Goal: Information Seeking & Learning: Learn about a topic

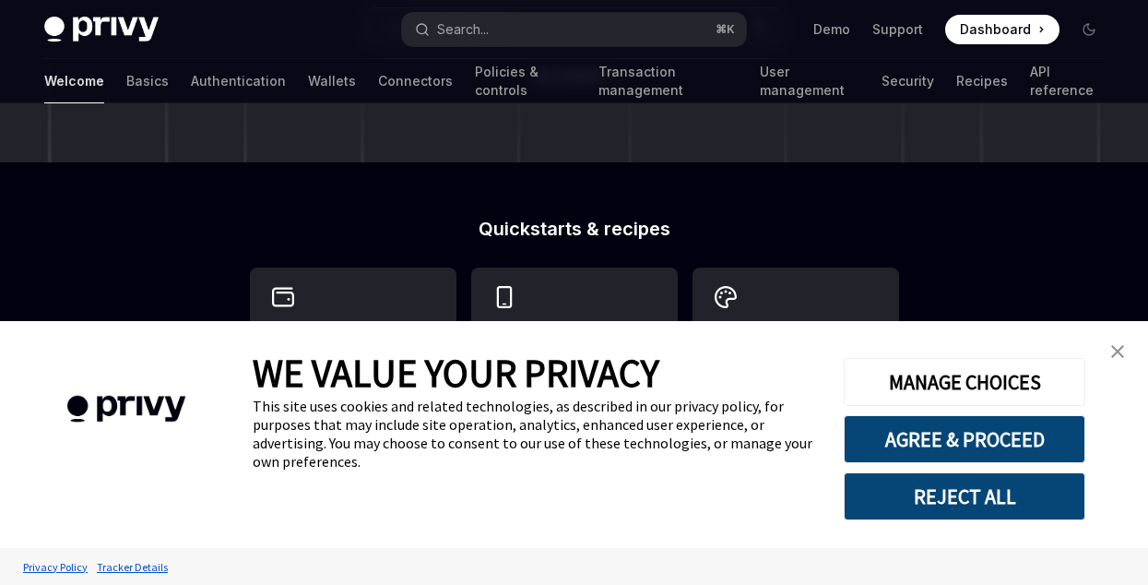
scroll to position [372, 0]
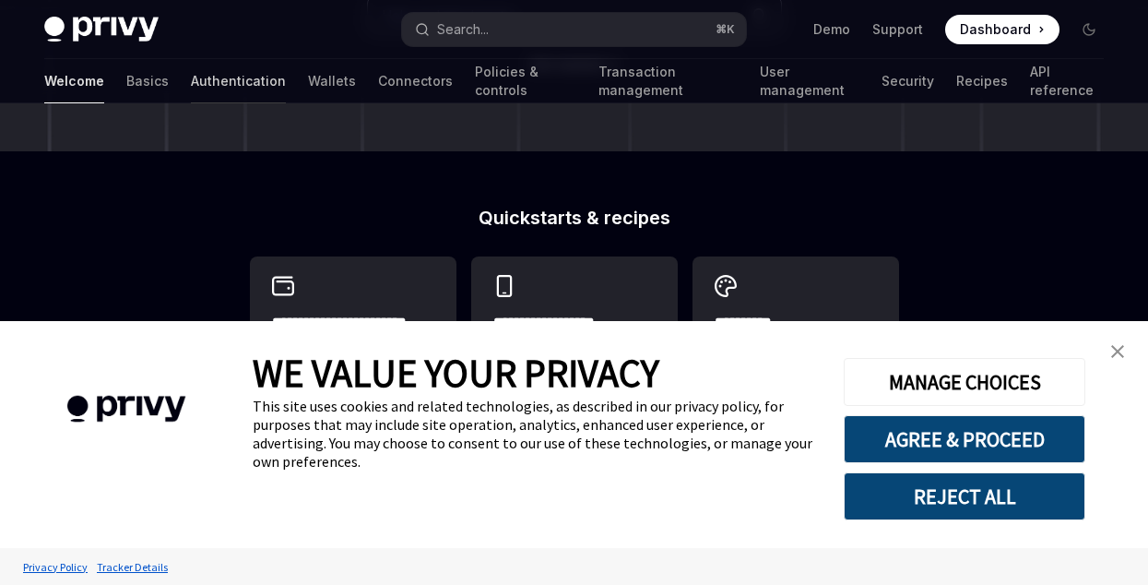
click at [191, 88] on link "Authentication" at bounding box center [238, 81] width 95 height 44
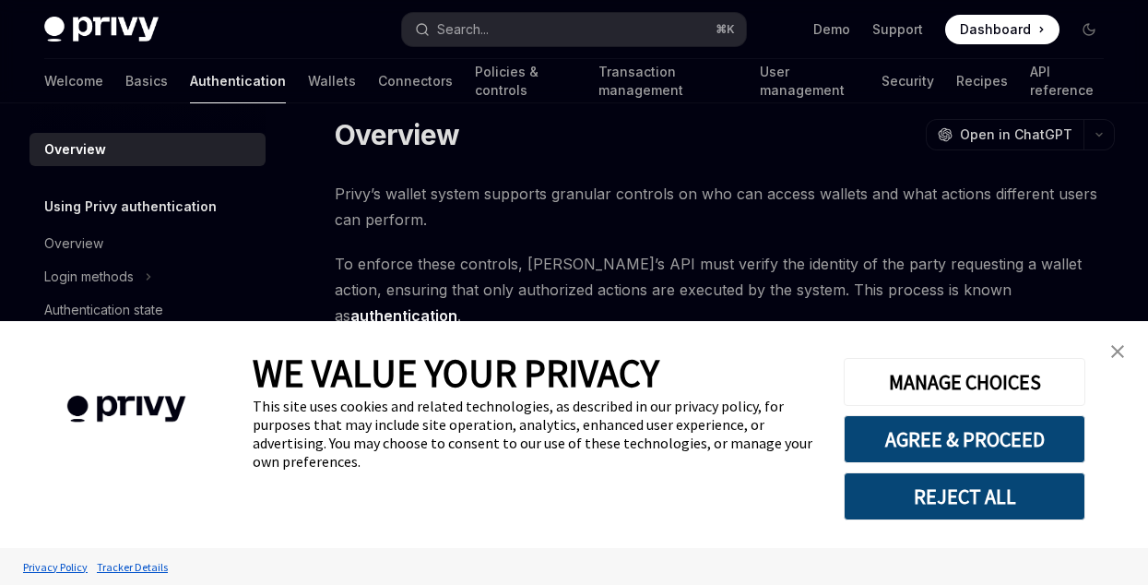
scroll to position [36, 0]
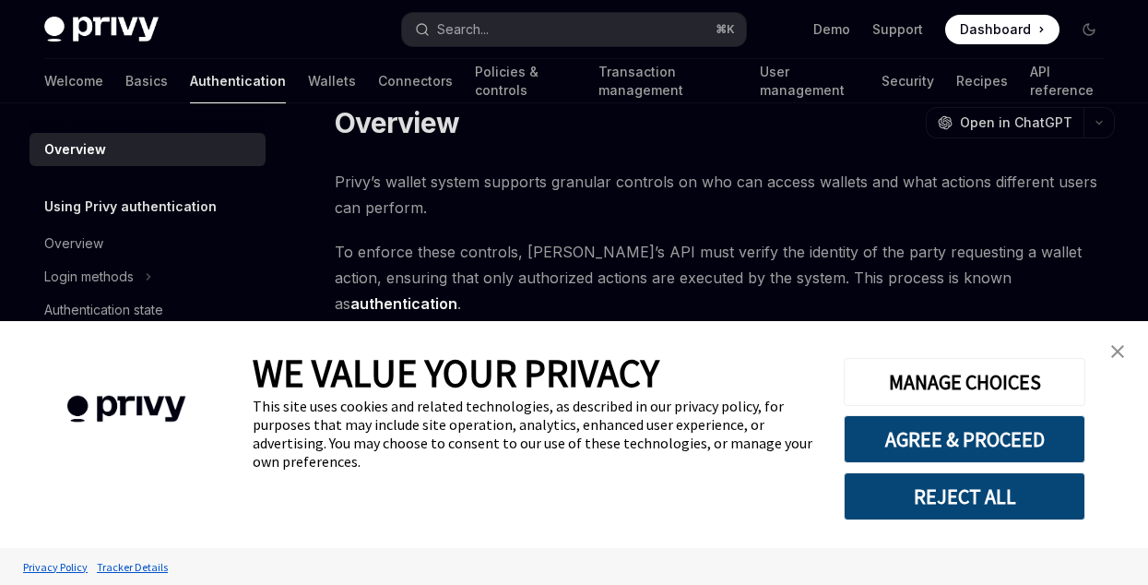
click at [1109, 350] on link "close banner" at bounding box center [1117, 351] width 37 height 37
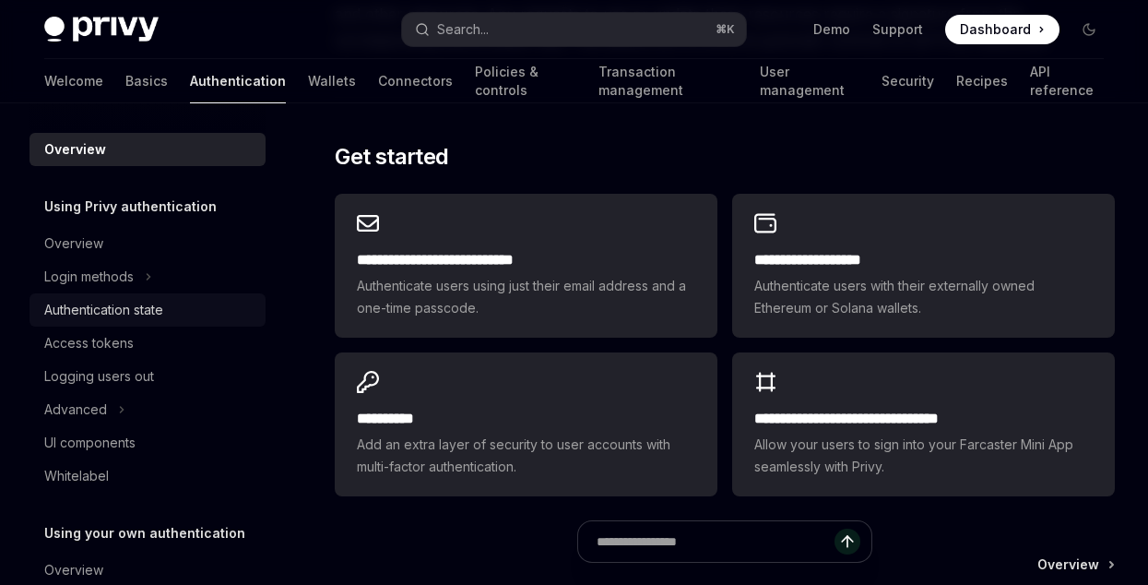
scroll to position [1325, 0]
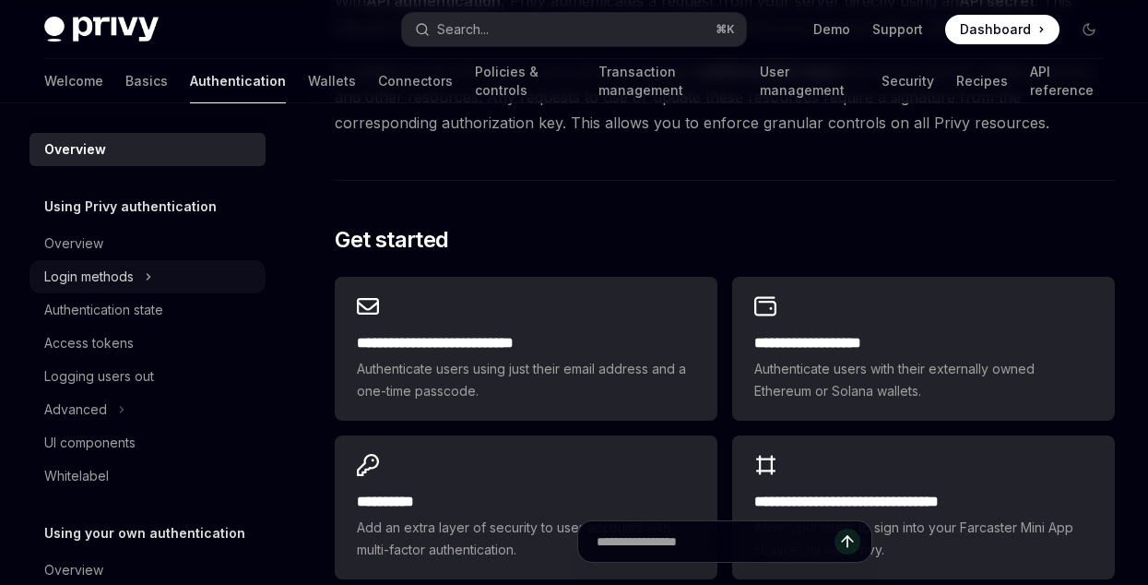
click at [103, 280] on div "Login methods" at bounding box center [88, 277] width 89 height 22
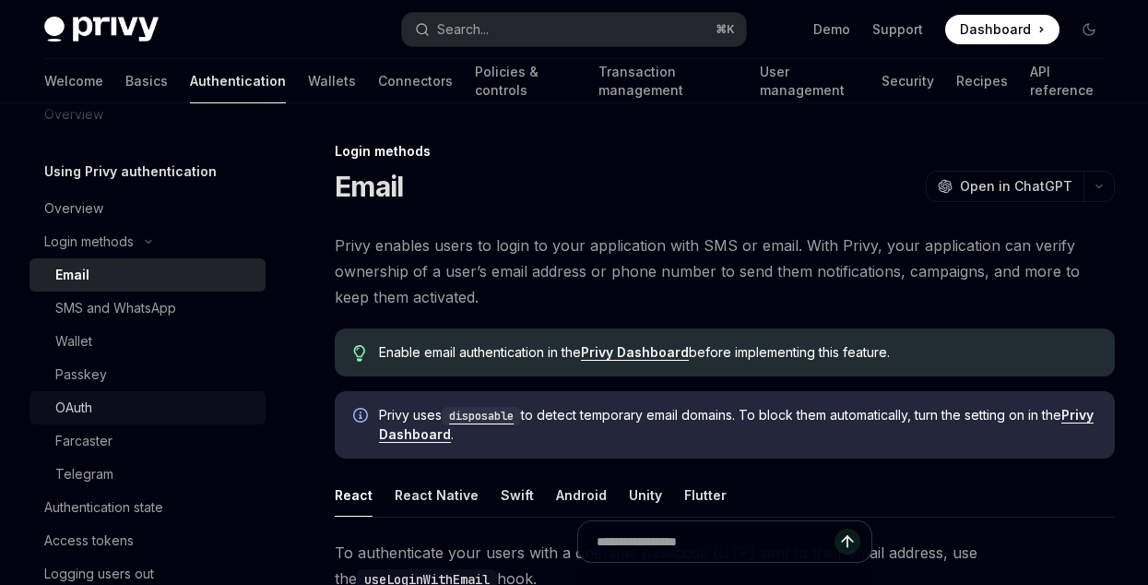
scroll to position [59, 0]
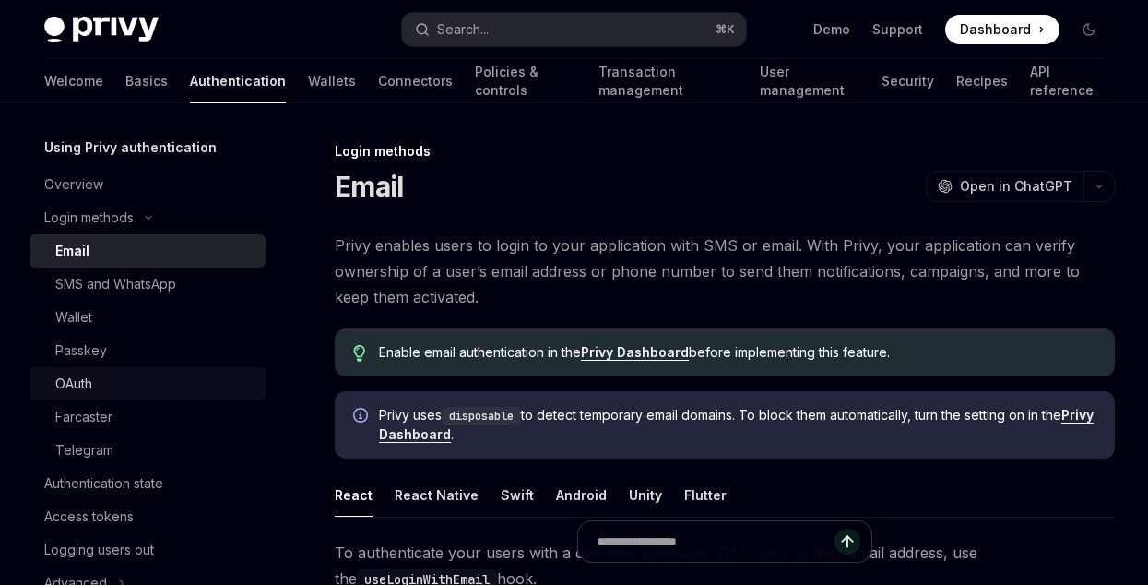
click at [103, 387] on div "OAuth" at bounding box center [154, 383] width 199 height 22
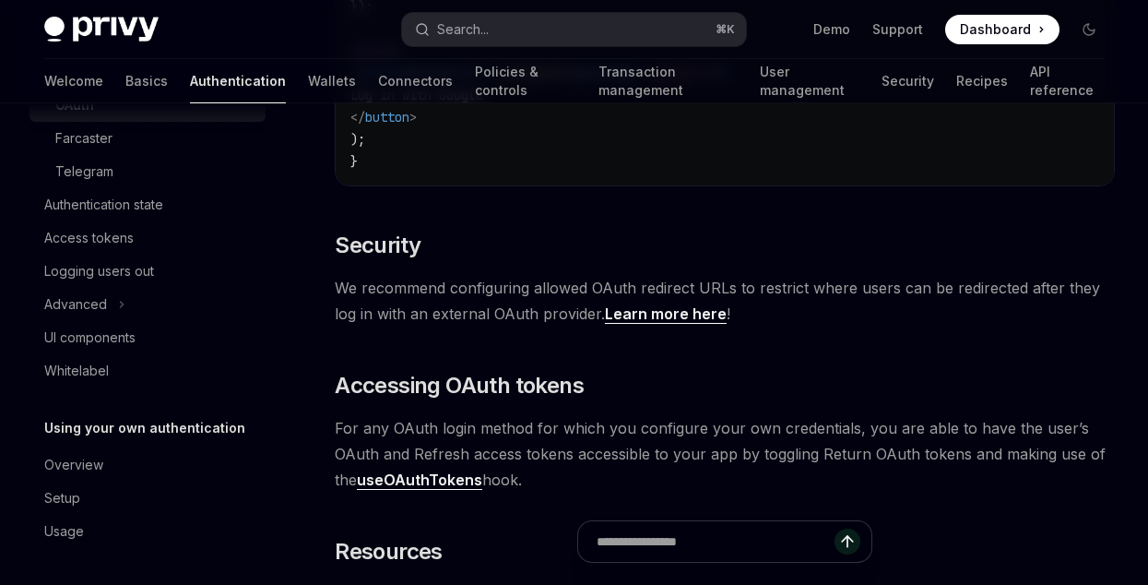
scroll to position [3250, 0]
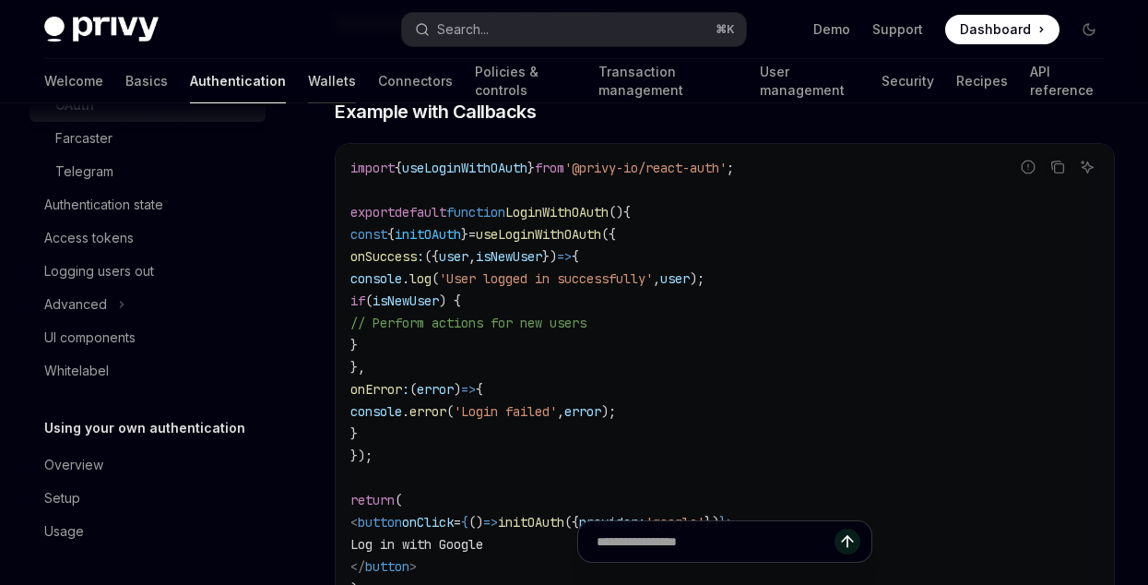
click at [308, 86] on link "Wallets" at bounding box center [332, 81] width 48 height 44
type textarea "*"
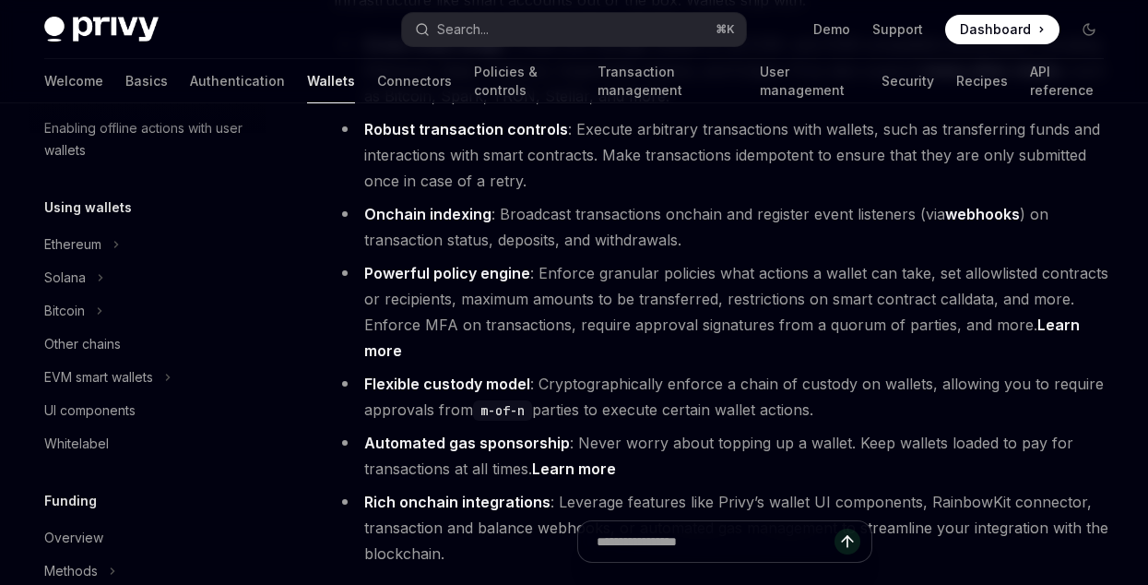
scroll to position [1818, 0]
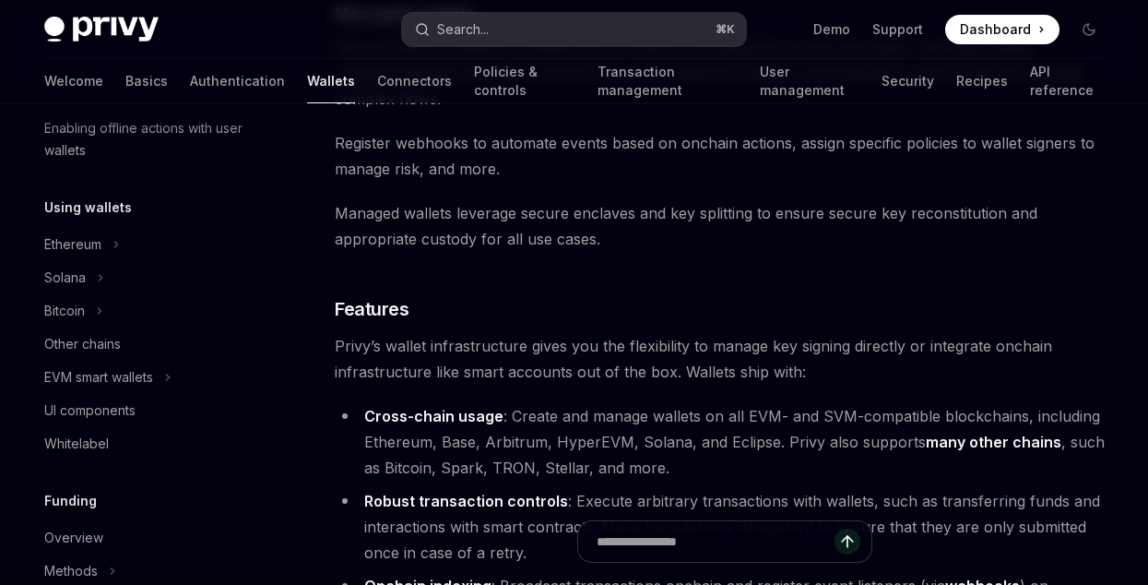
click at [582, 34] on button "Search... ⌘ K" at bounding box center [573, 29] width 343 height 33
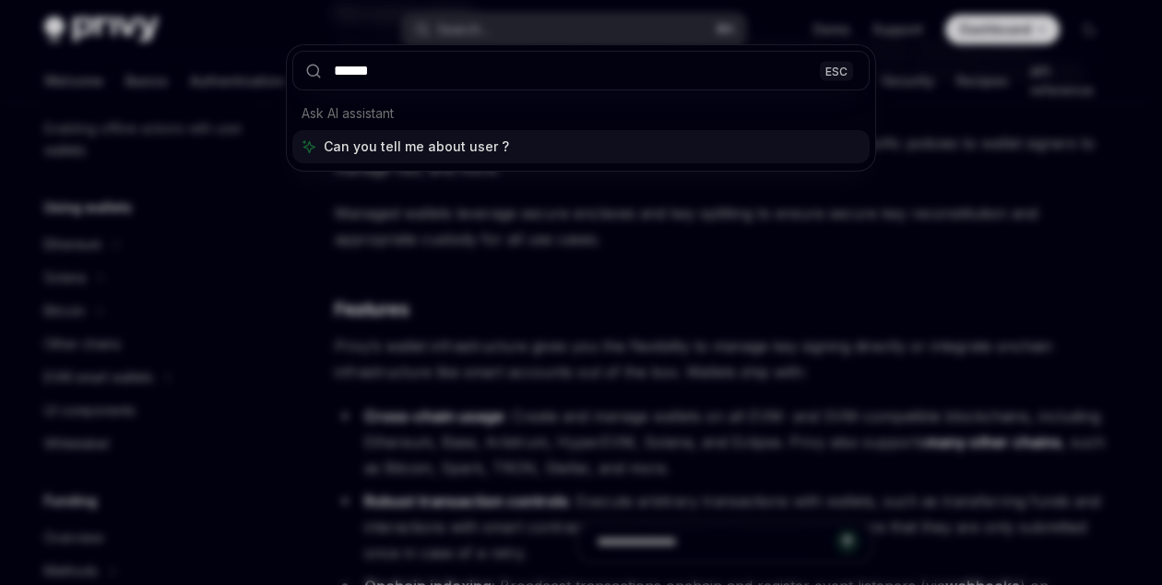
type input "*******"
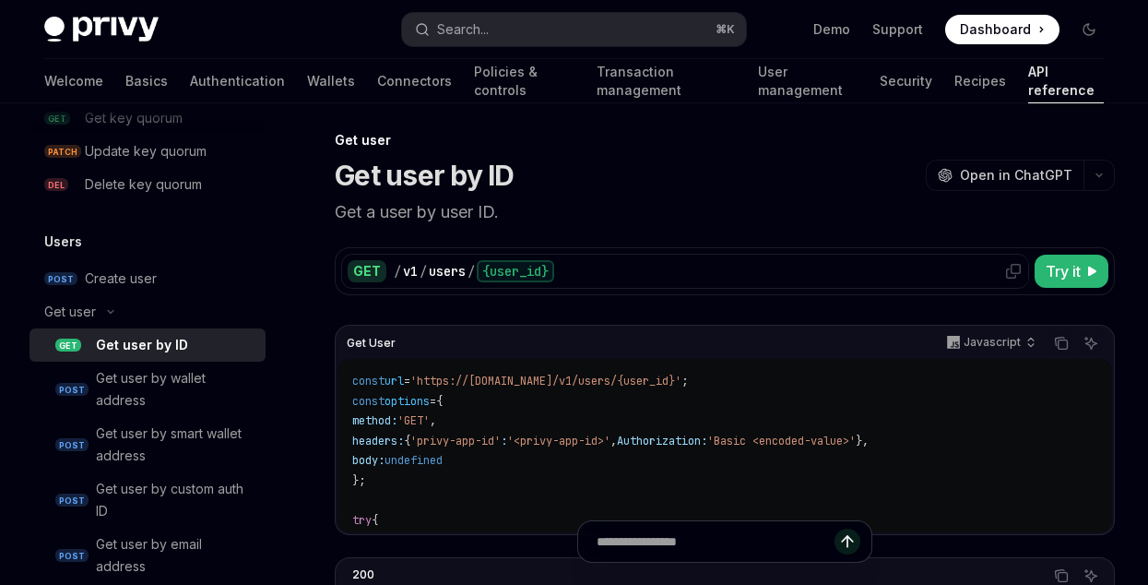
scroll to position [23, 0]
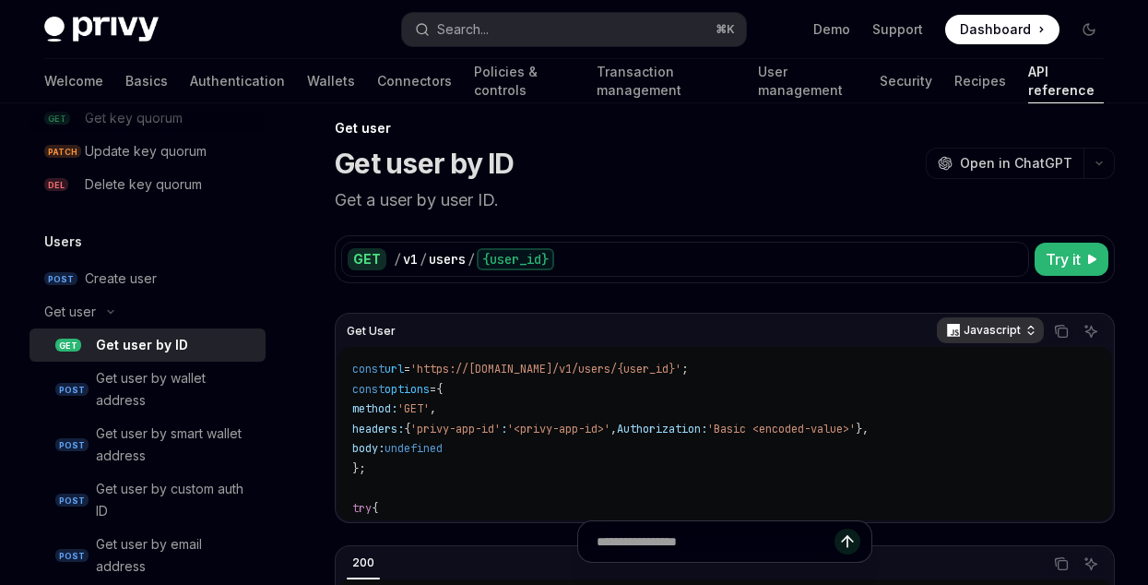
click at [1025, 330] on icon "button" at bounding box center [1030, 330] width 13 height 13
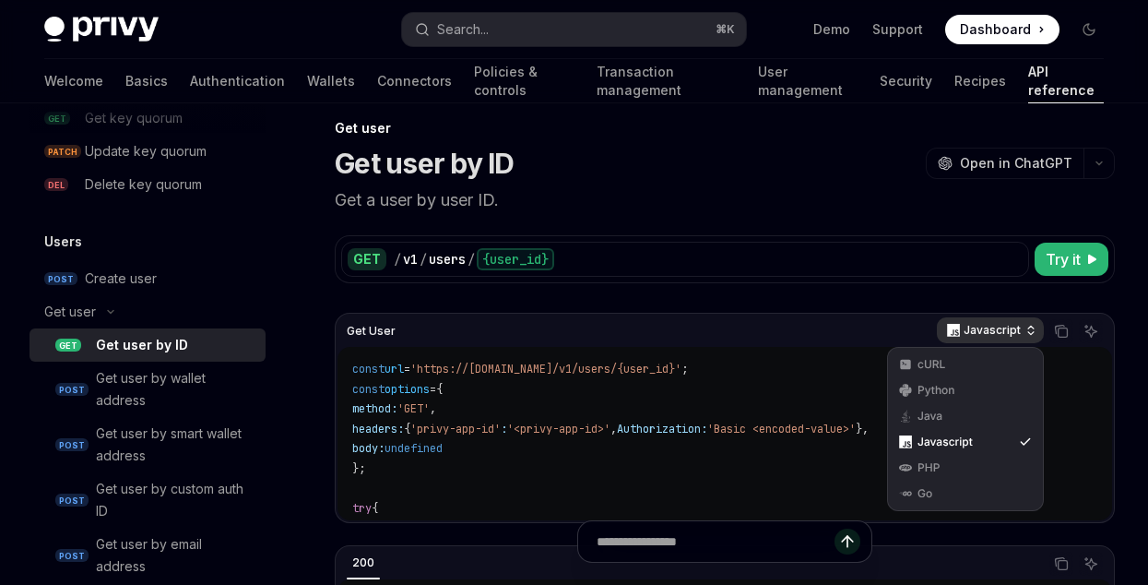
click at [1025, 330] on icon "button" at bounding box center [1030, 330] width 13 height 13
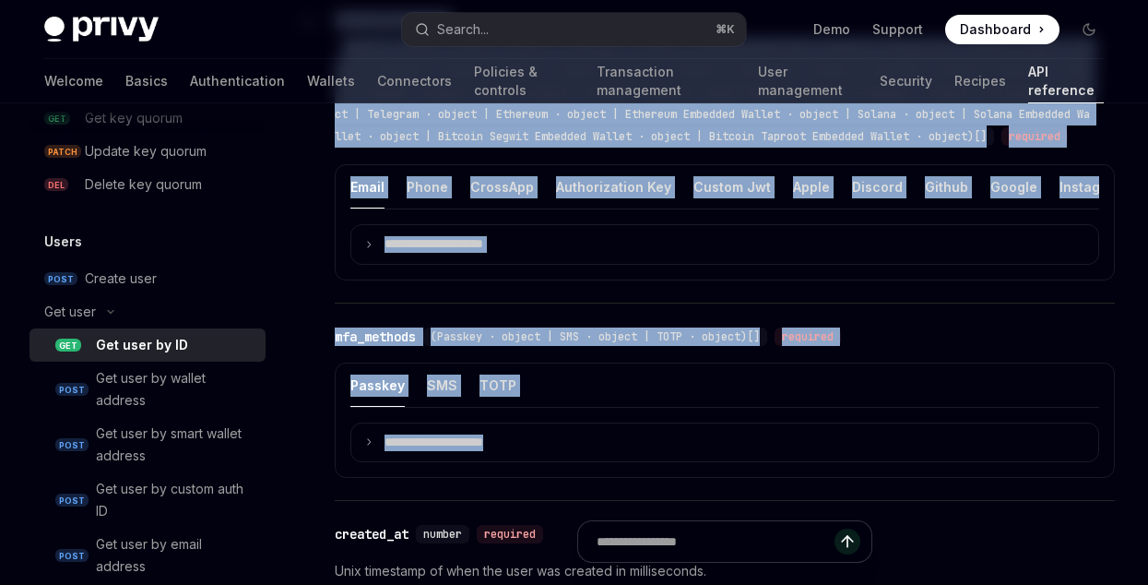
scroll to position [1539, 0]
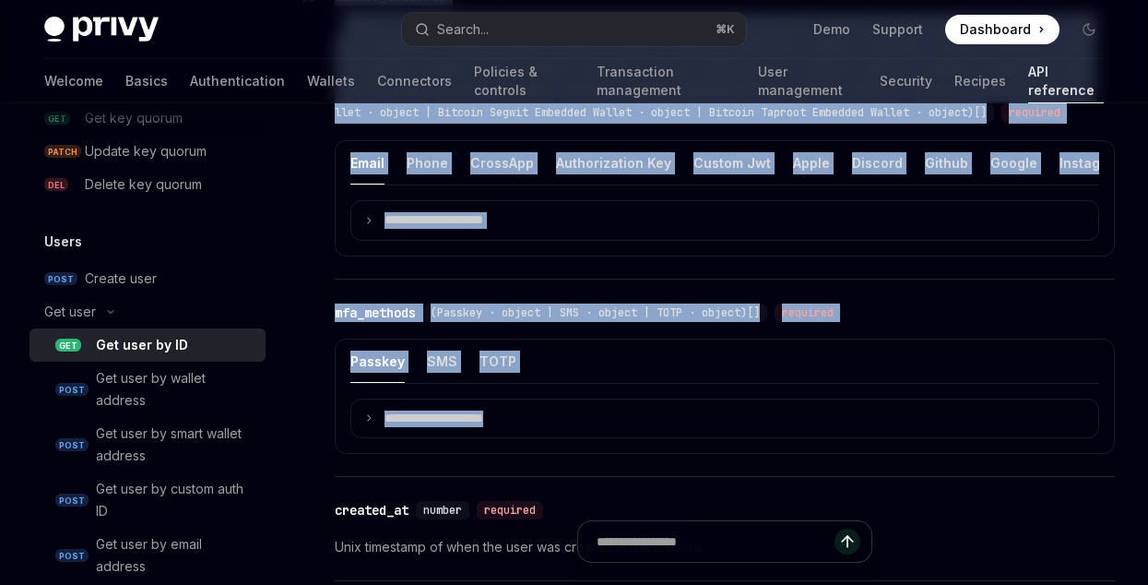
drag, startPoint x: 335, startPoint y: 213, endPoint x: 672, endPoint y: 495, distance: 439.8
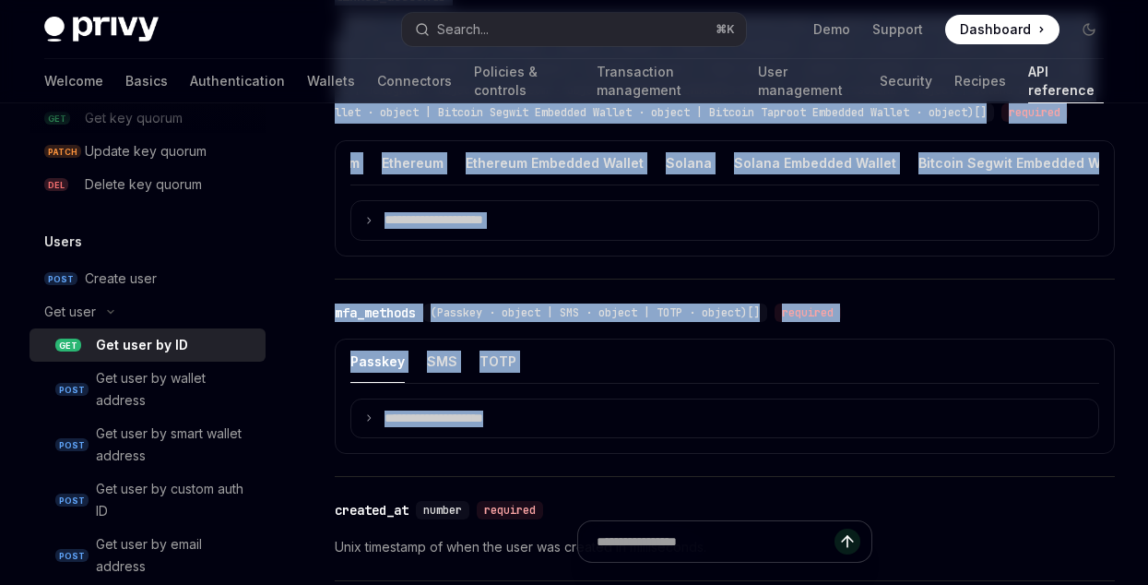
scroll to position [0, 1463]
click at [740, 184] on div "Solana Embedded Wallet" at bounding box center [796, 162] width 162 height 43
type textarea "*"
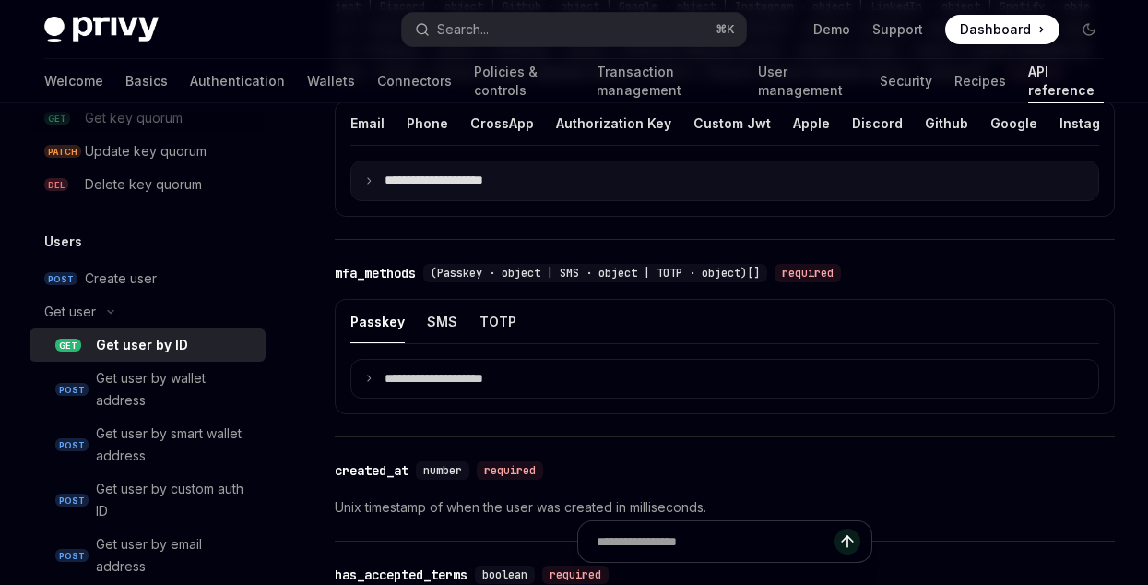
scroll to position [1580, 0]
click at [507, 187] on p "**********" at bounding box center [448, 179] width 128 height 17
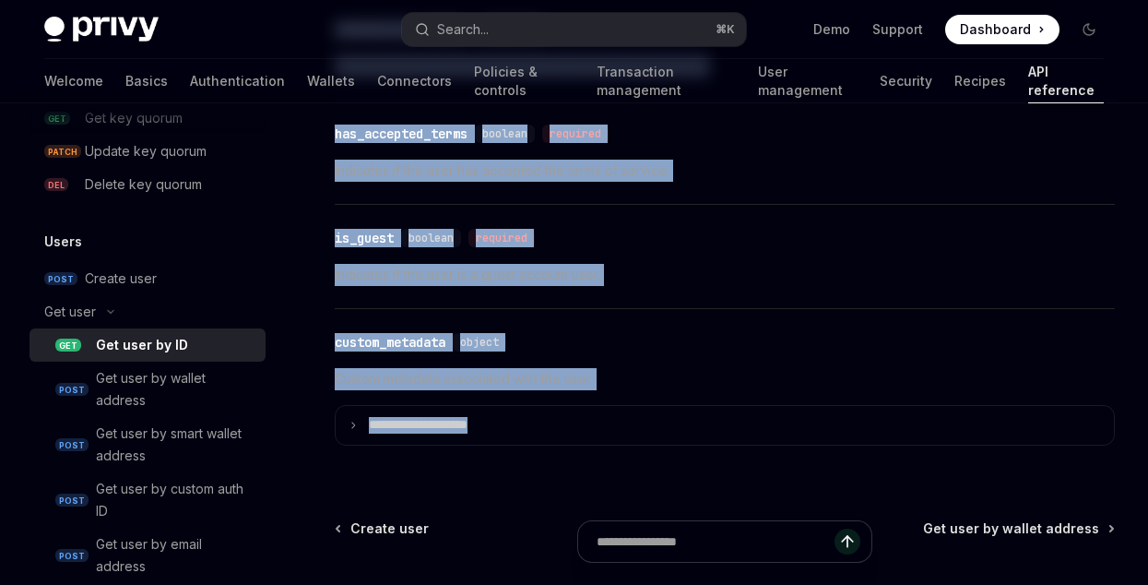
scroll to position [0, 0]
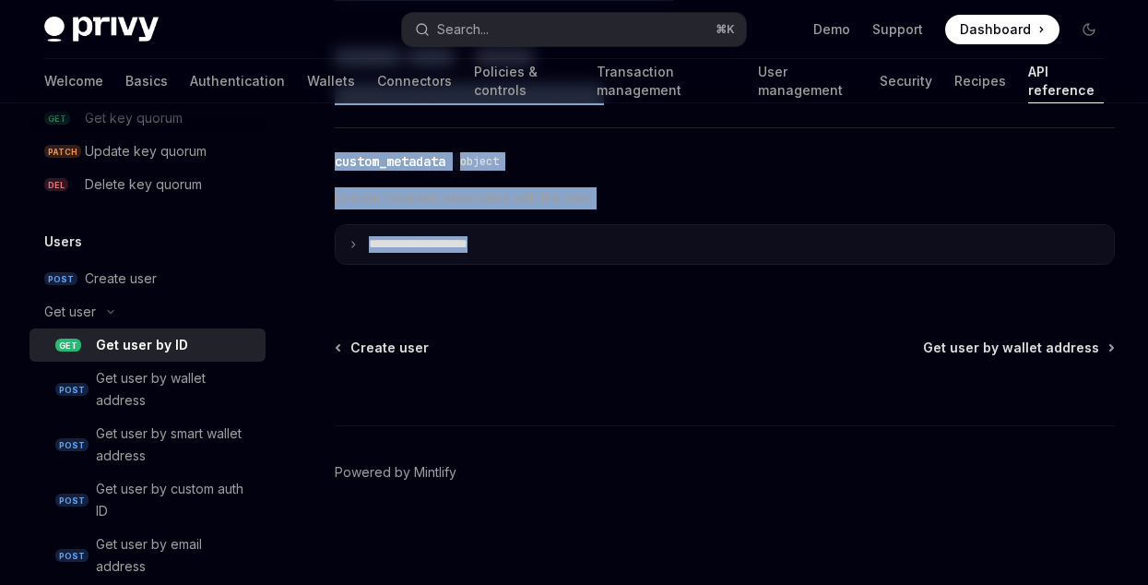
drag, startPoint x: 312, startPoint y: 141, endPoint x: 622, endPoint y: 242, distance: 326.6
click at [622, 242] on summary "**********" at bounding box center [725, 244] width 778 height 39
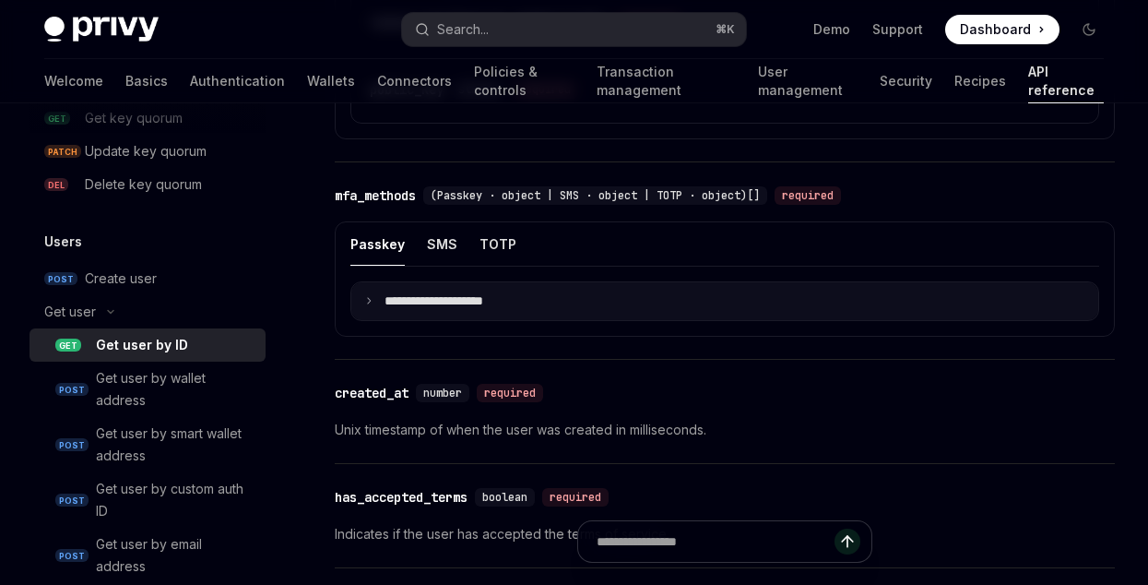
click at [458, 321] on summary "**********" at bounding box center [724, 301] width 747 height 39
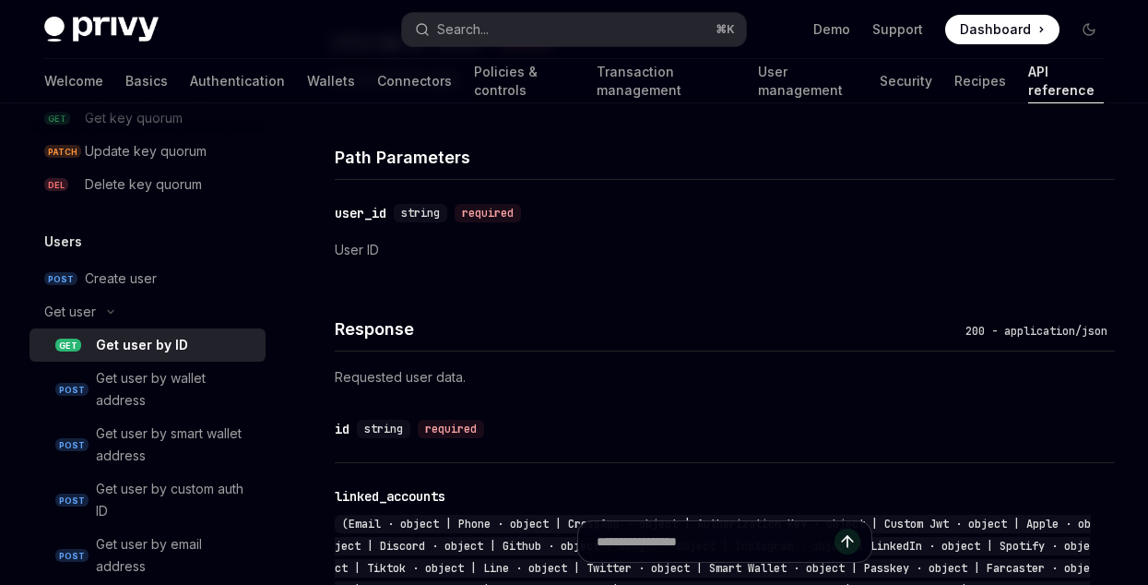
scroll to position [458, 0]
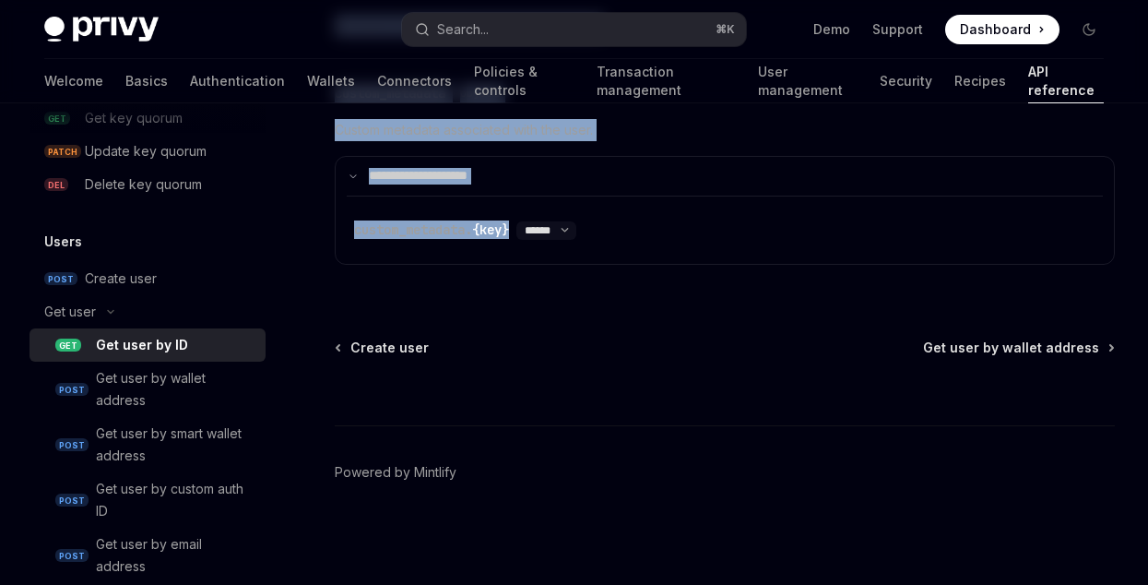
drag, startPoint x: 341, startPoint y: 158, endPoint x: 708, endPoint y: 262, distance: 381.4
